Goal: Task Accomplishment & Management: Complete application form

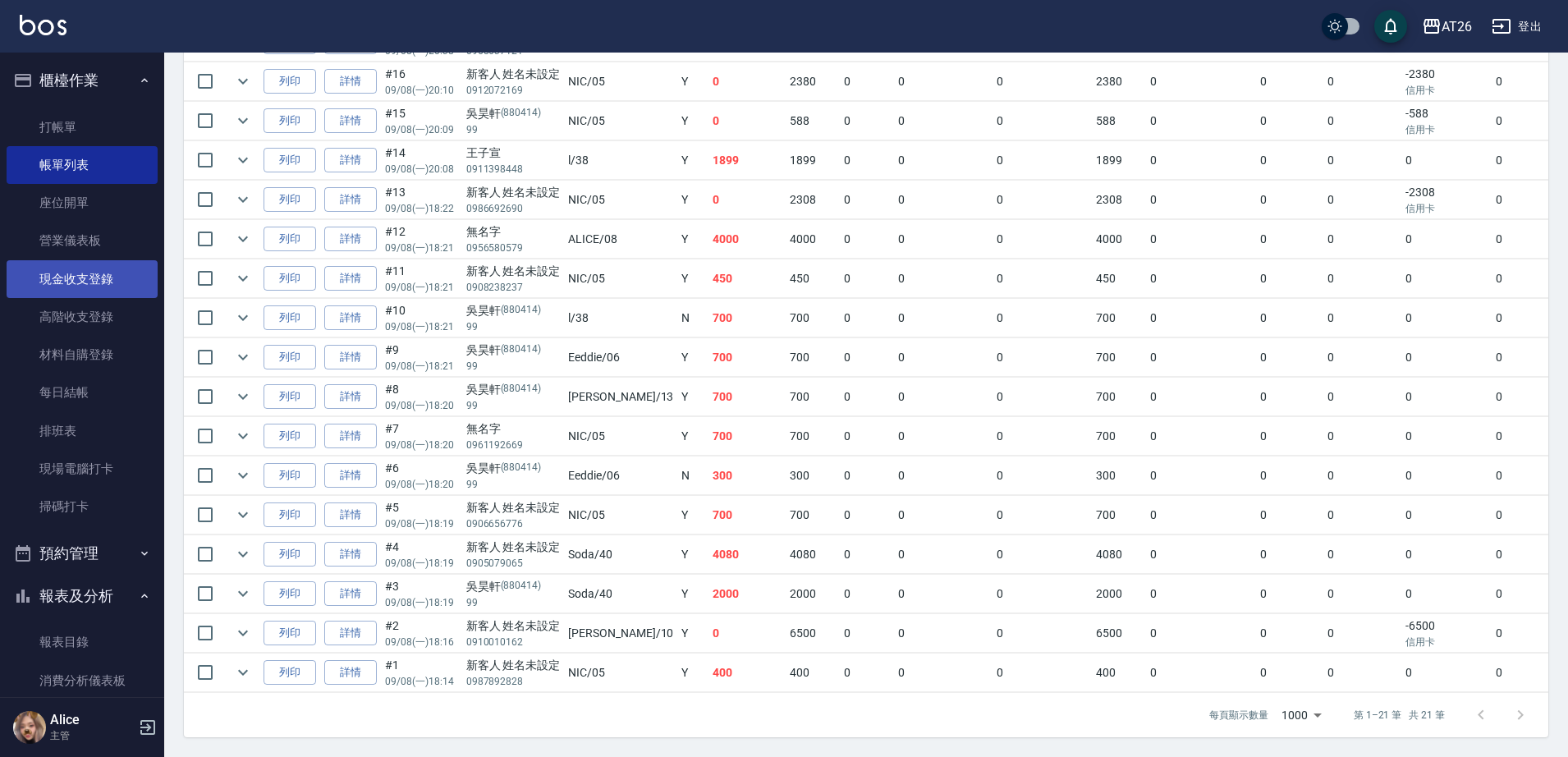
scroll to position [637, 0]
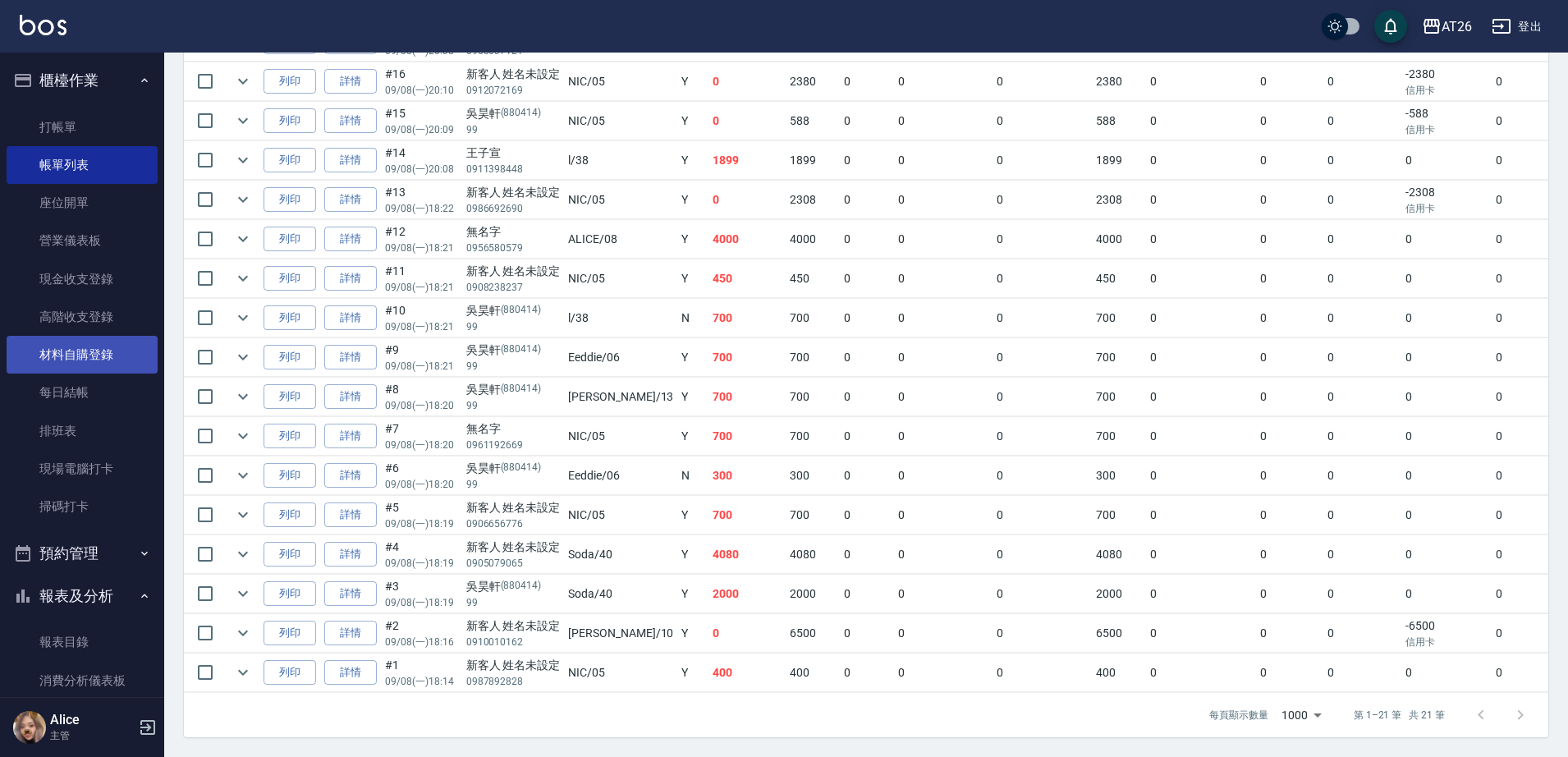
click at [100, 354] on link "材料自購登錄" at bounding box center [81, 355] width 151 height 38
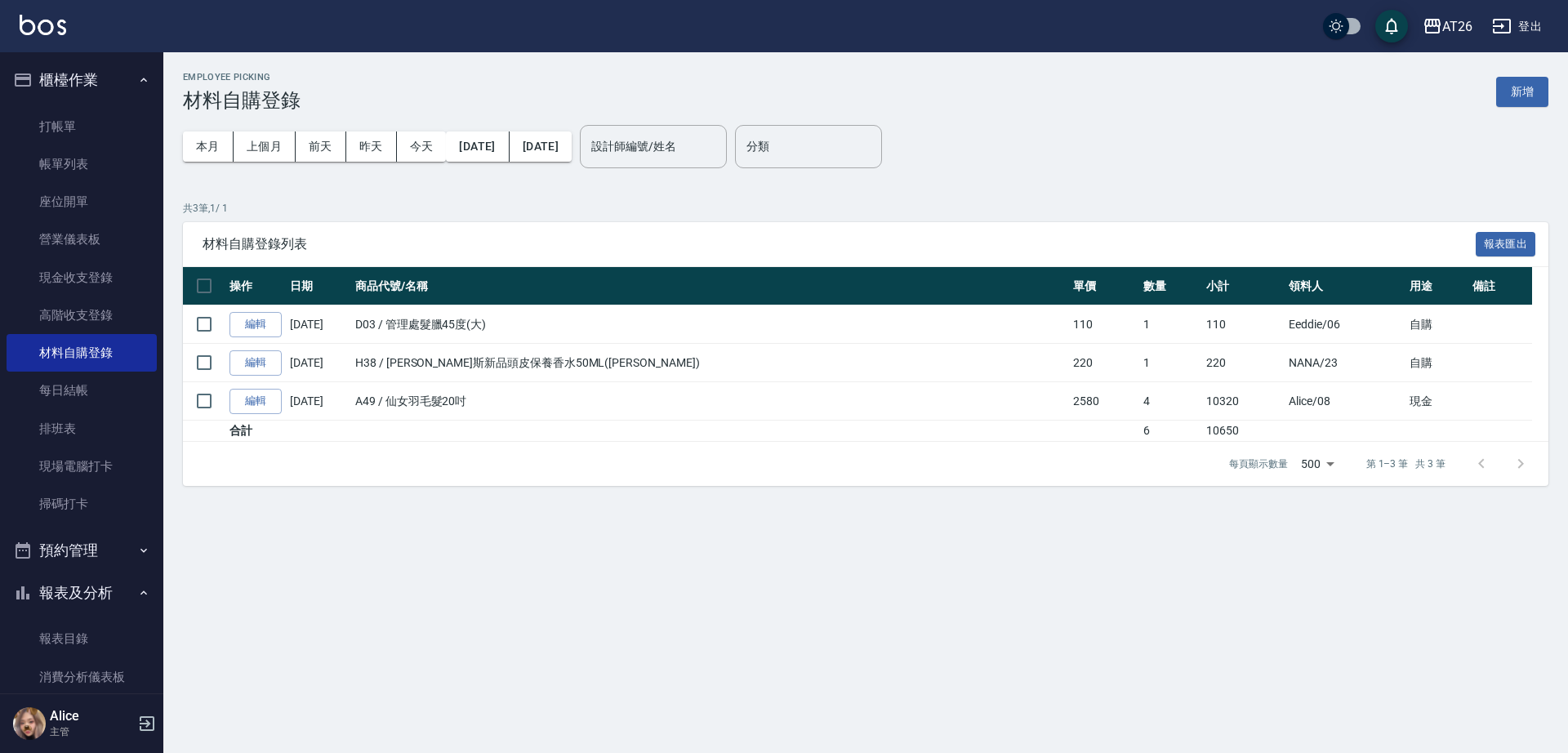
click at [1531, 102] on button "新增" at bounding box center [1522, 92] width 52 height 31
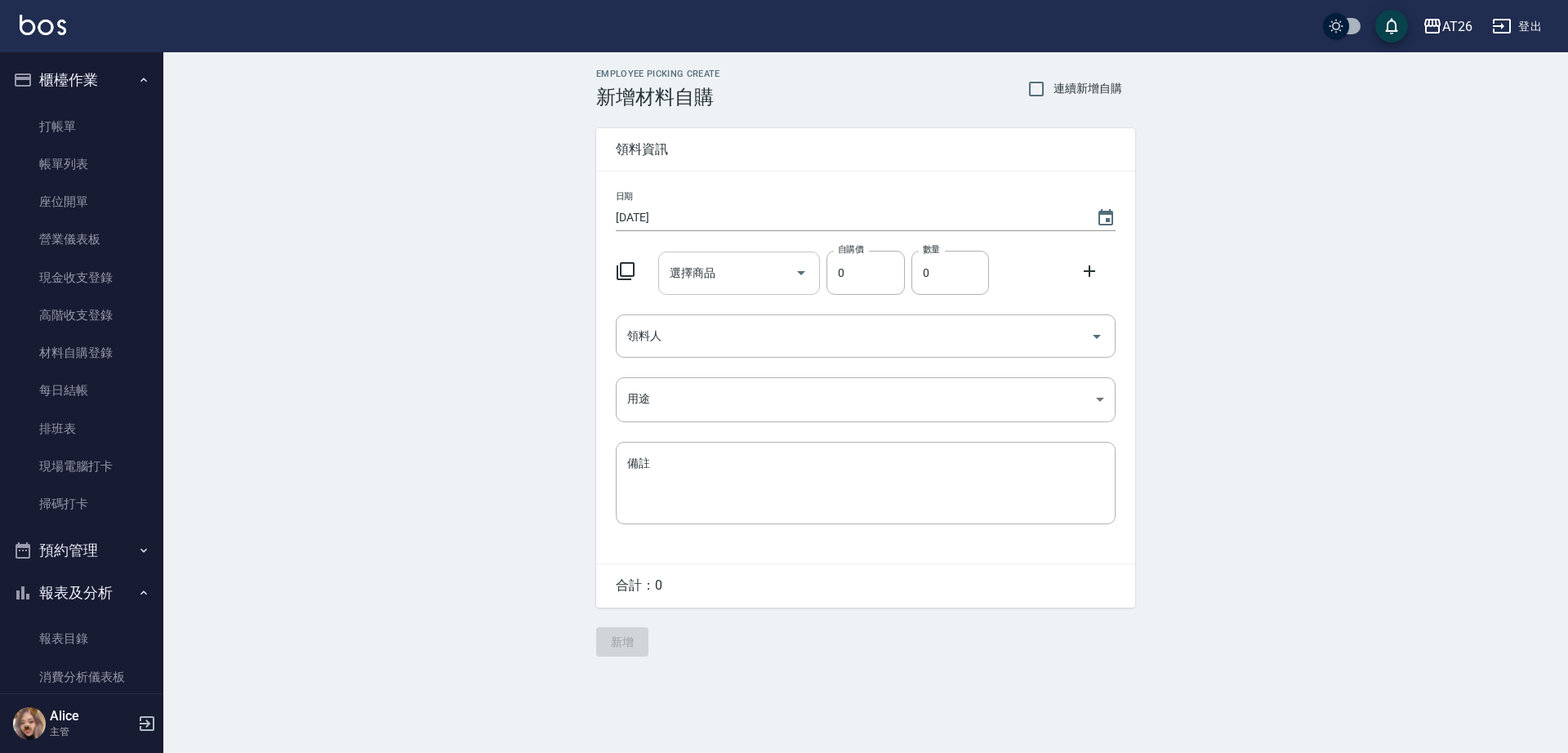
click at [666, 268] on input "選擇商品" at bounding box center [727, 273] width 123 height 29
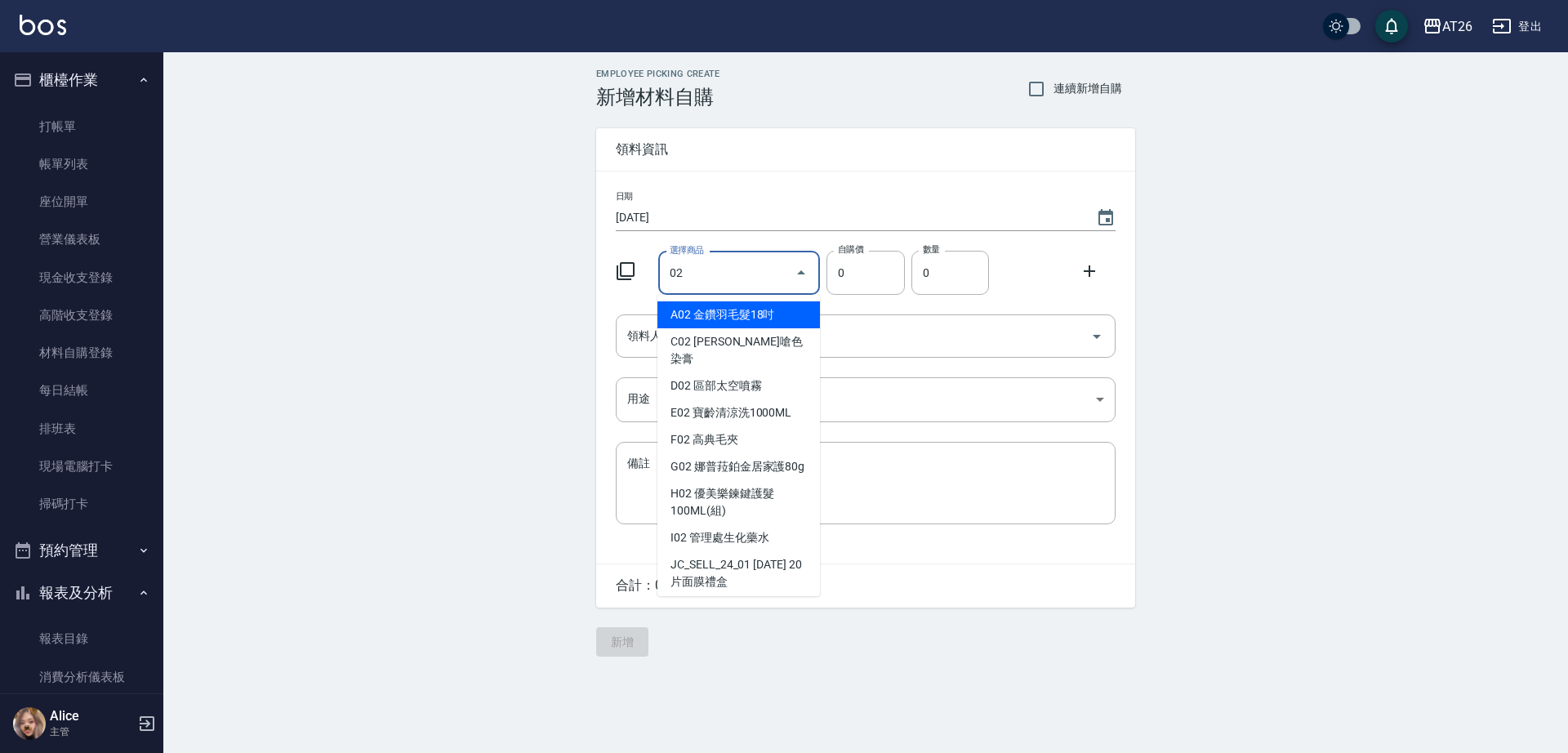
type input "0"
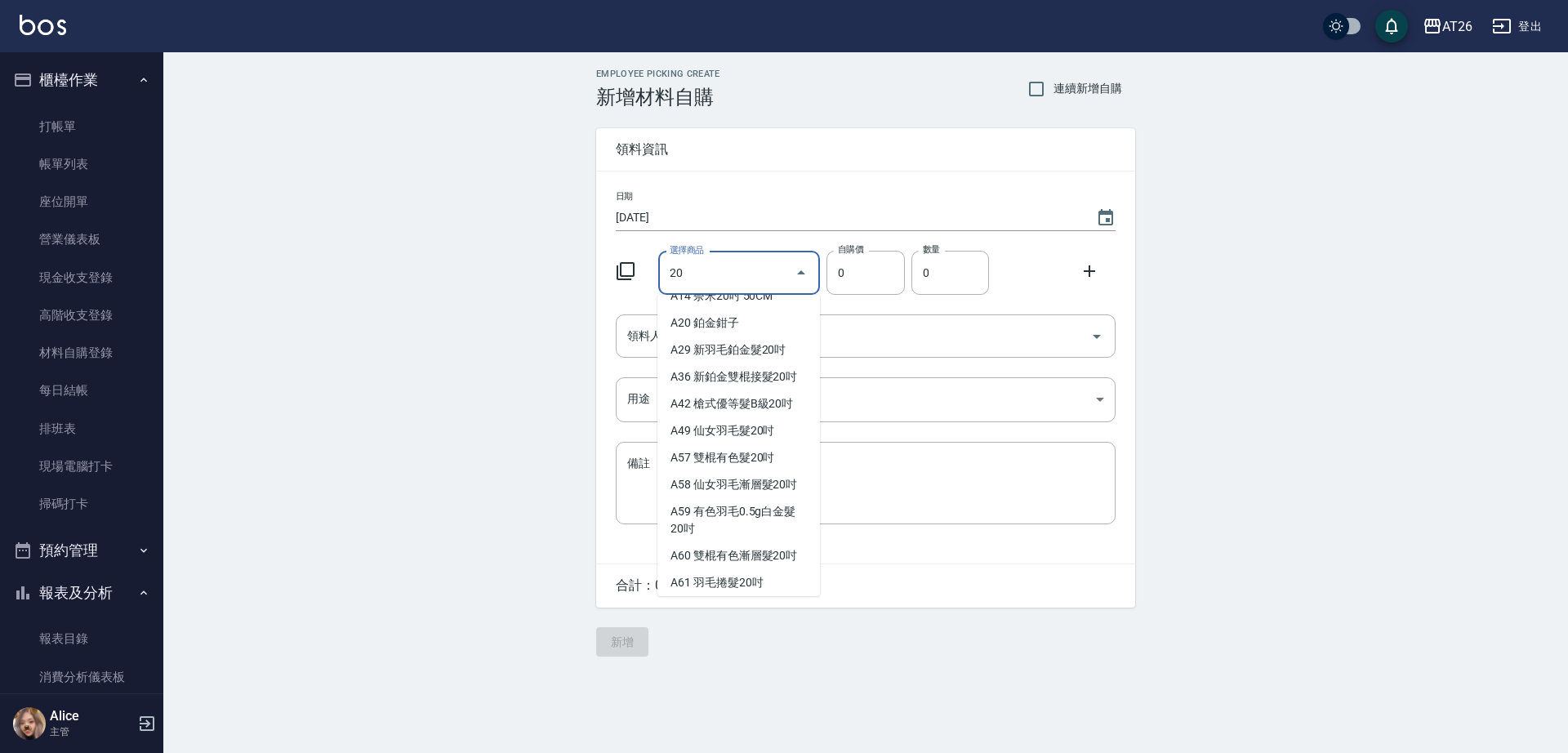
scroll to position [73, 0]
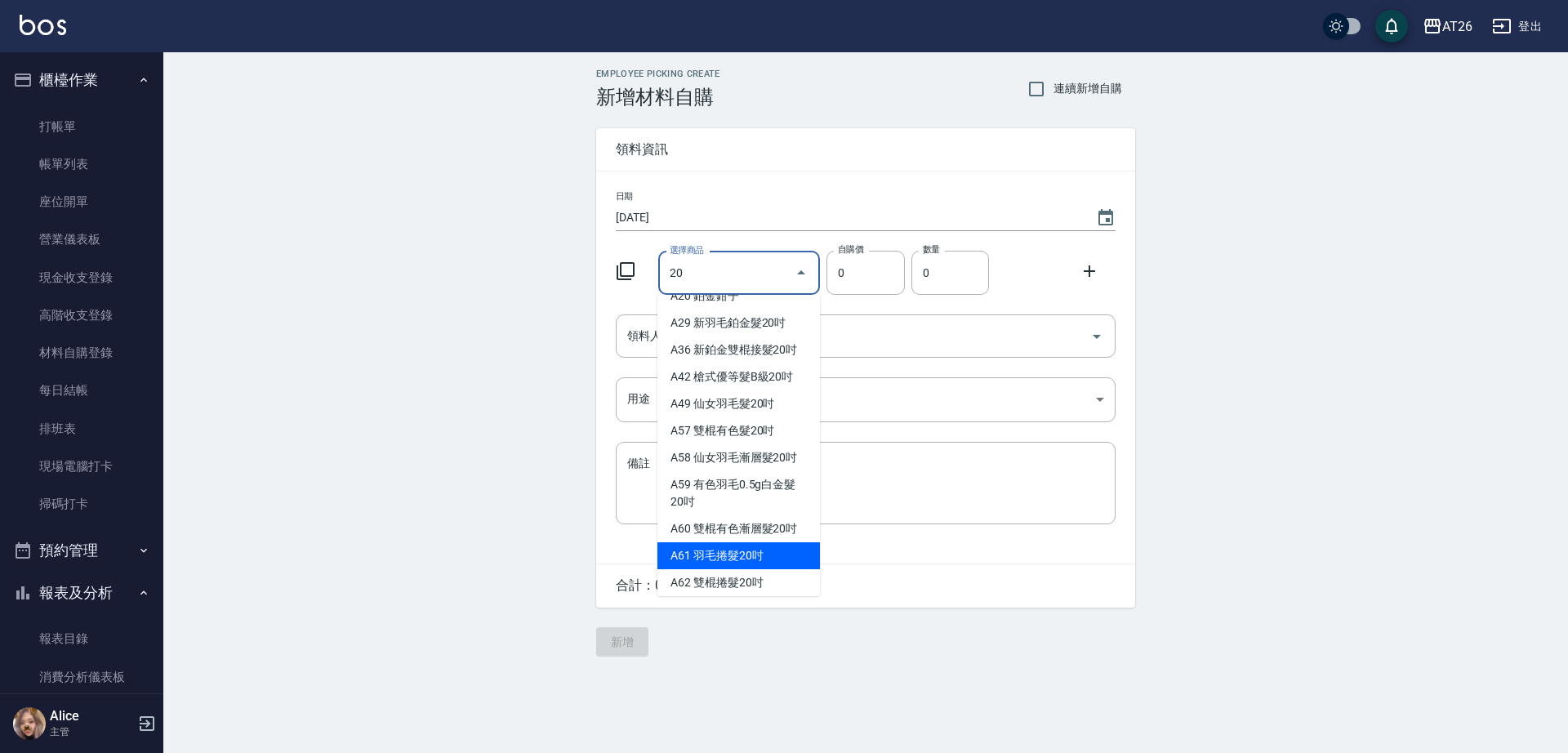
type input "20"
type input "2230"
type input "羽毛捲髮20吋"
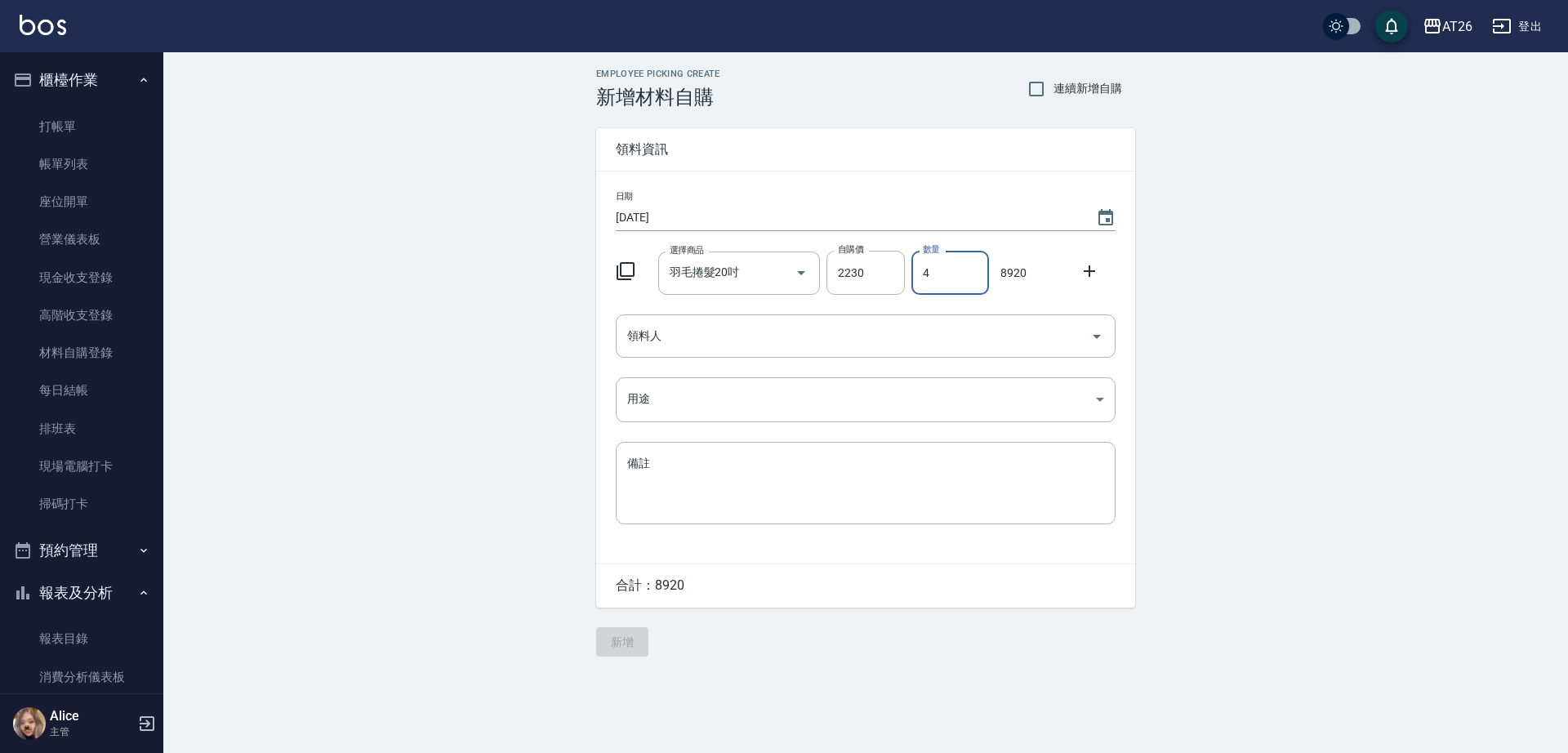
type input "4"
